Goal: Obtain resource: Obtain resource

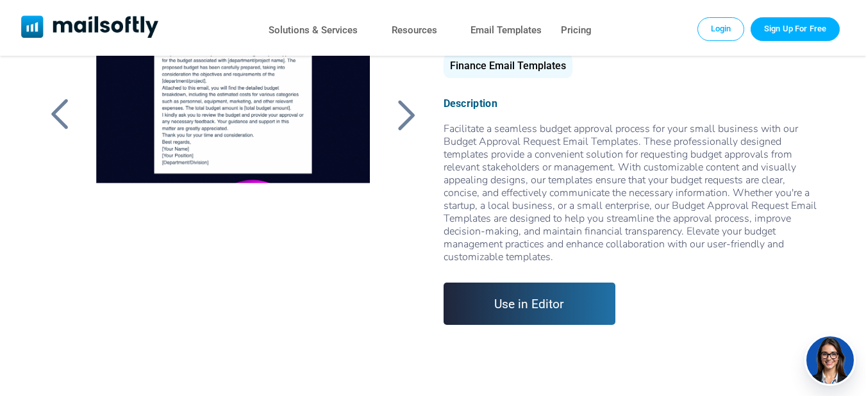
click at [253, 96] on div at bounding box center [233, 147] width 304 height 320
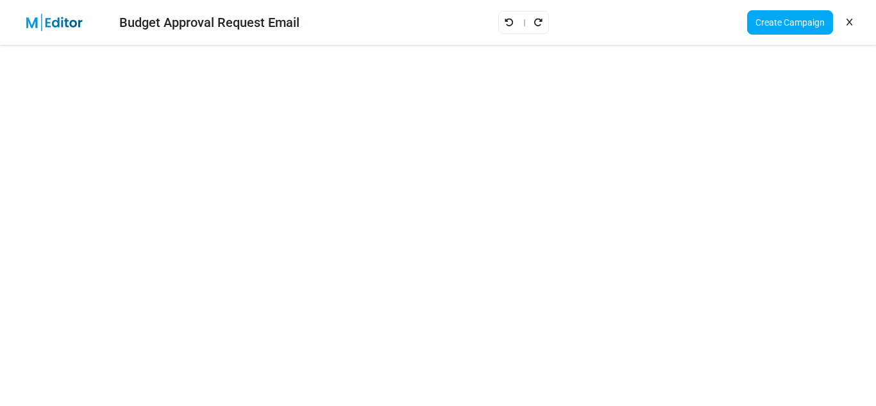
click at [848, 22] on icon at bounding box center [849, 22] width 6 height 1
